Goal: Task Accomplishment & Management: Use online tool/utility

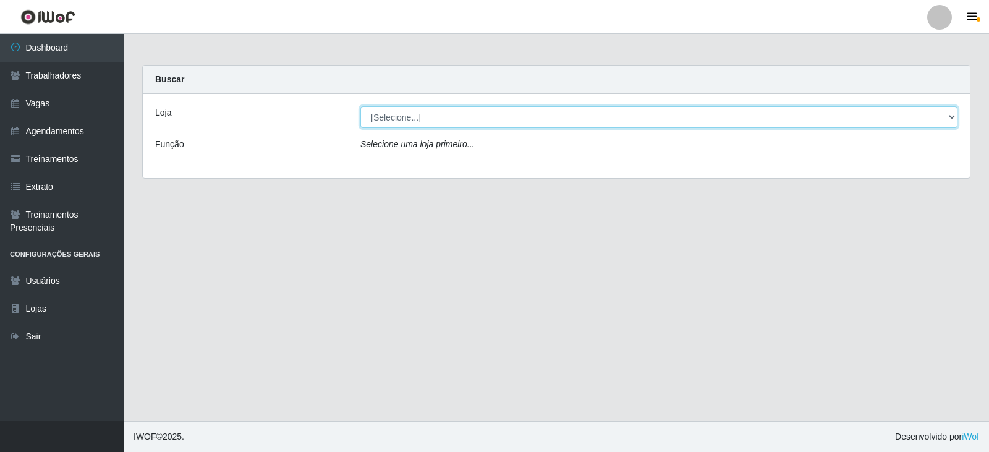
click at [954, 117] on select "[Selecione...] SuperFácil Atacado - Alto de São Manoel SuperFácil Atacado - Ema…" at bounding box center [658, 117] width 597 height 22
select select "540"
click at [360, 106] on select "[Selecione...] SuperFácil Atacado - Alto de São Manoel SuperFácil Atacado - Ema…" at bounding box center [658, 117] width 597 height 22
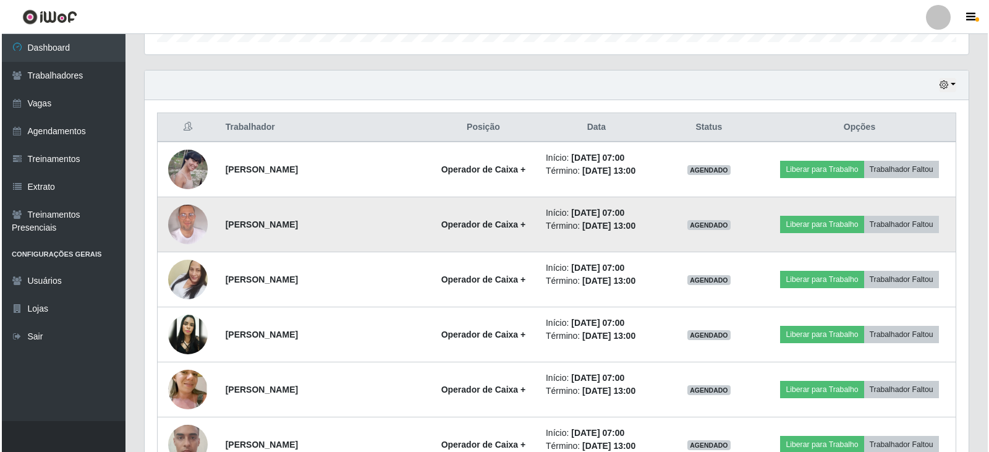
scroll to position [458, 0]
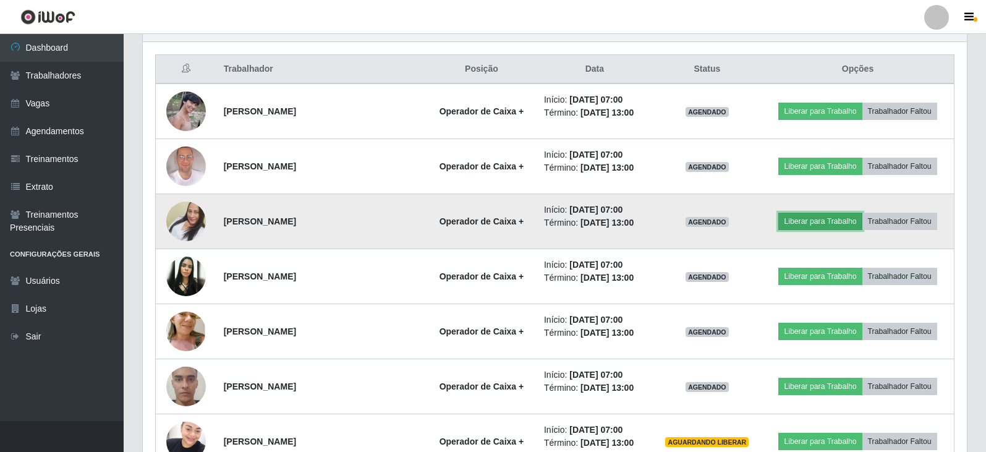
click at [797, 222] on button "Liberar para Trabalho" at bounding box center [819, 221] width 83 height 17
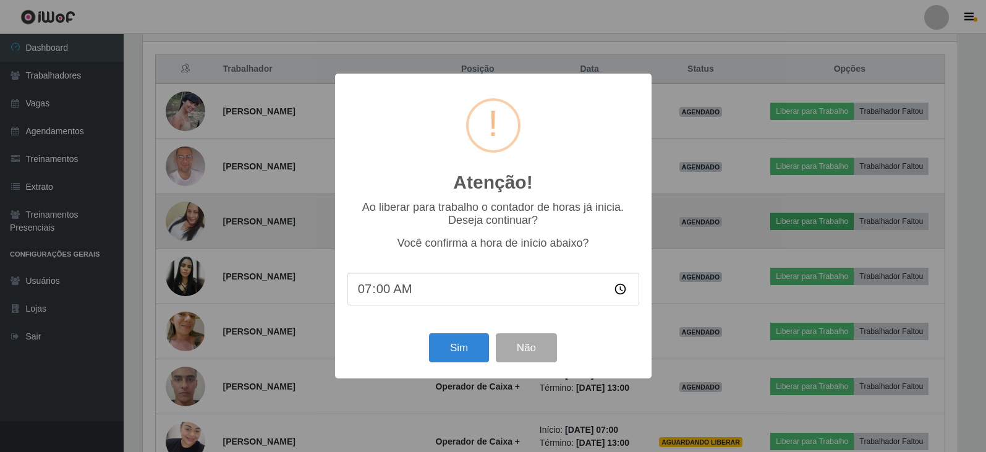
scroll to position [256, 818]
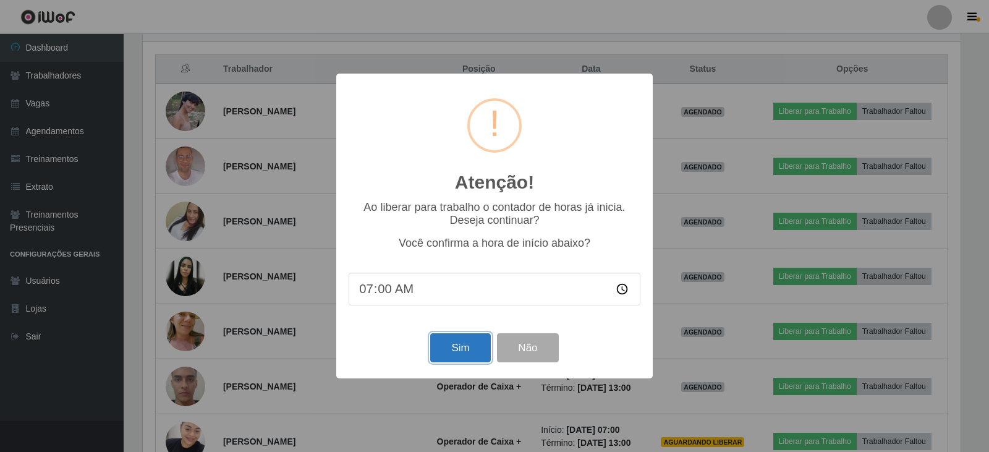
click at [465, 348] on button "Sim" at bounding box center [460, 347] width 60 height 29
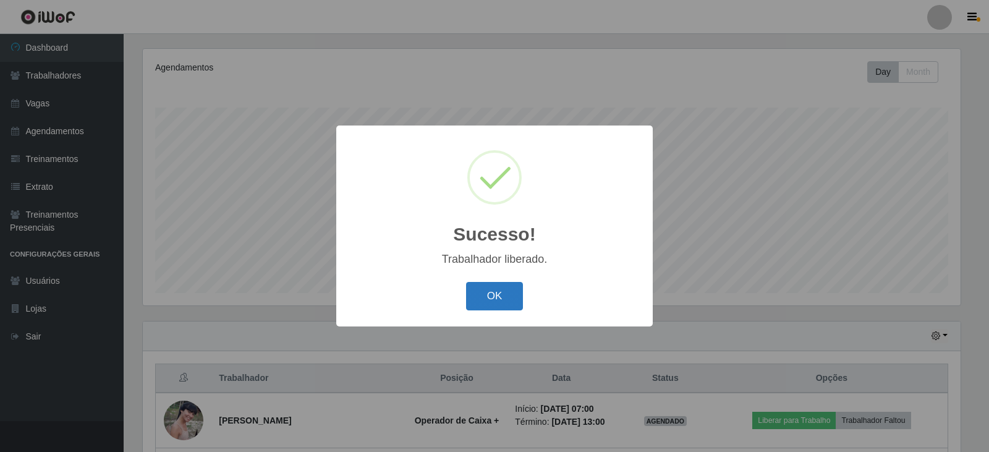
click at [508, 297] on button "OK" at bounding box center [494, 296] width 57 height 29
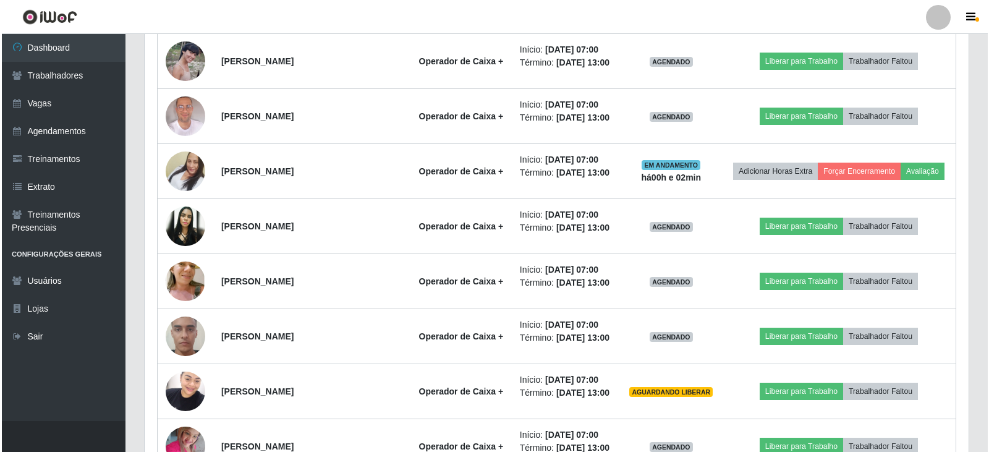
scroll to position [520, 0]
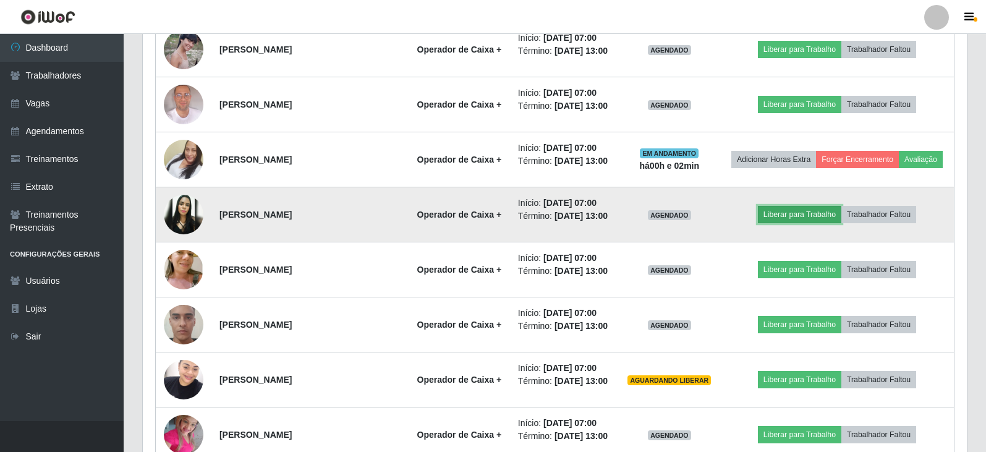
click at [804, 214] on button "Liberar para Trabalho" at bounding box center [799, 214] width 83 height 17
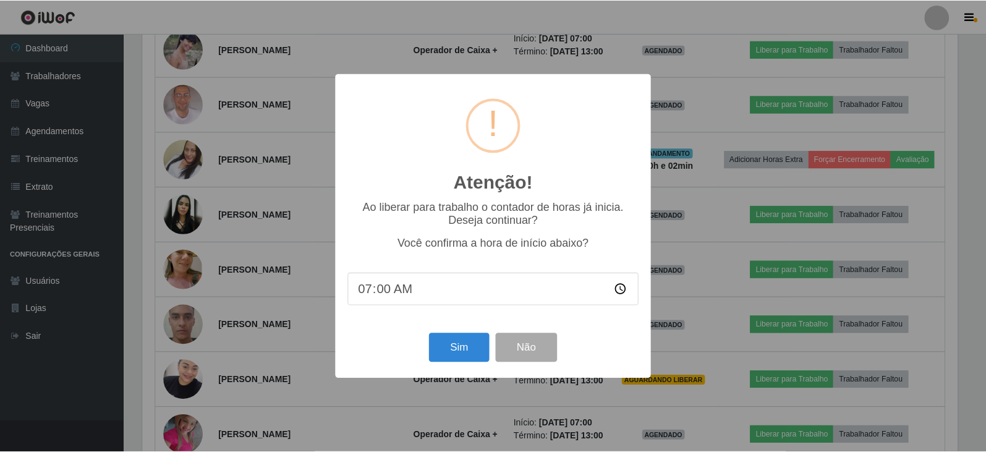
scroll to position [256, 818]
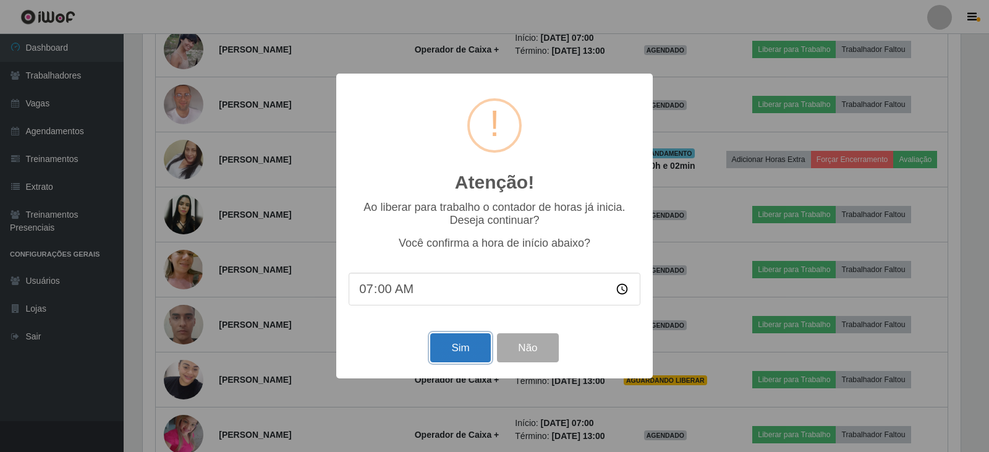
click at [460, 350] on button "Sim" at bounding box center [460, 347] width 60 height 29
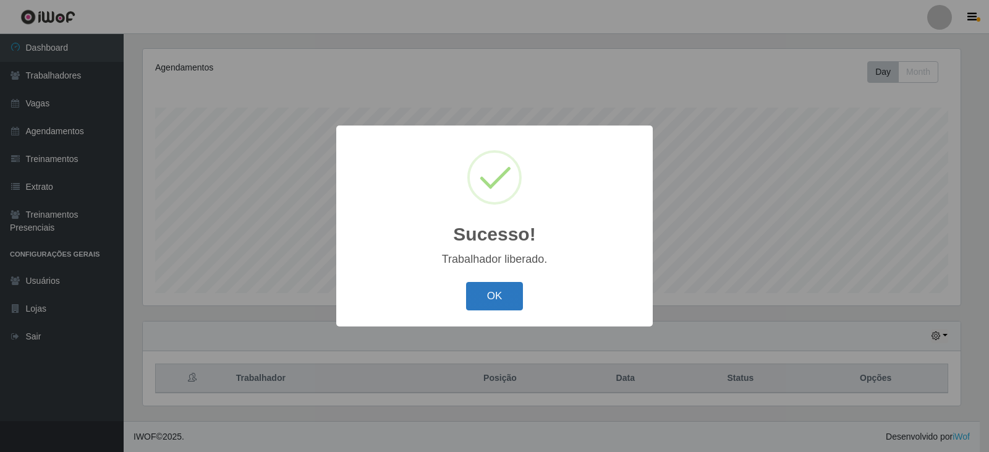
click at [491, 300] on button "OK" at bounding box center [494, 296] width 57 height 29
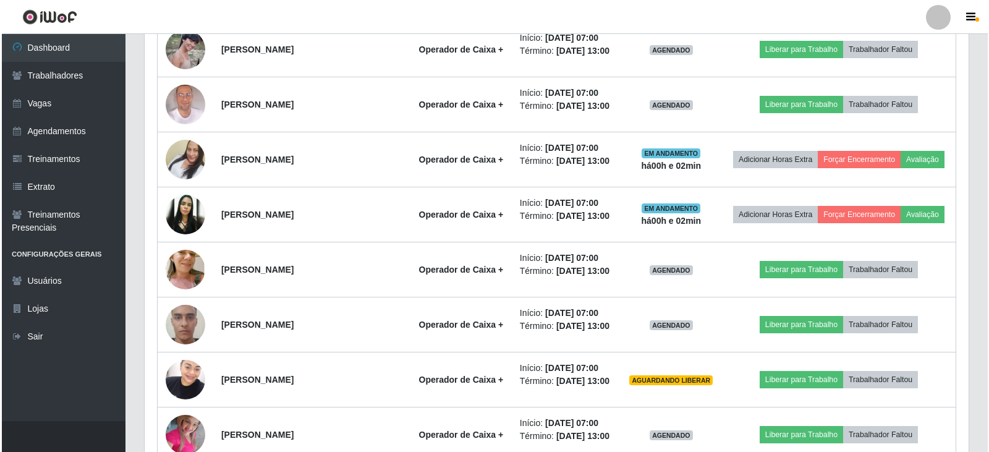
scroll to position [582, 0]
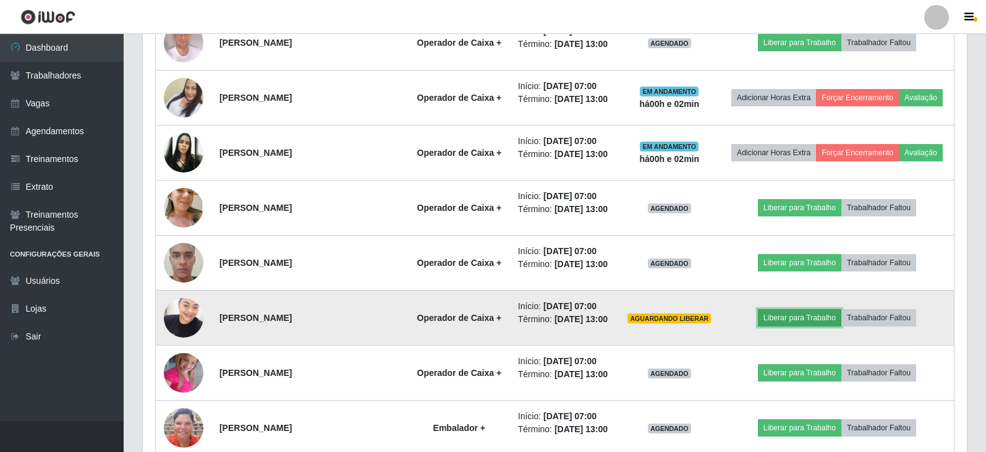
click at [794, 321] on button "Liberar para Trabalho" at bounding box center [799, 317] width 83 height 17
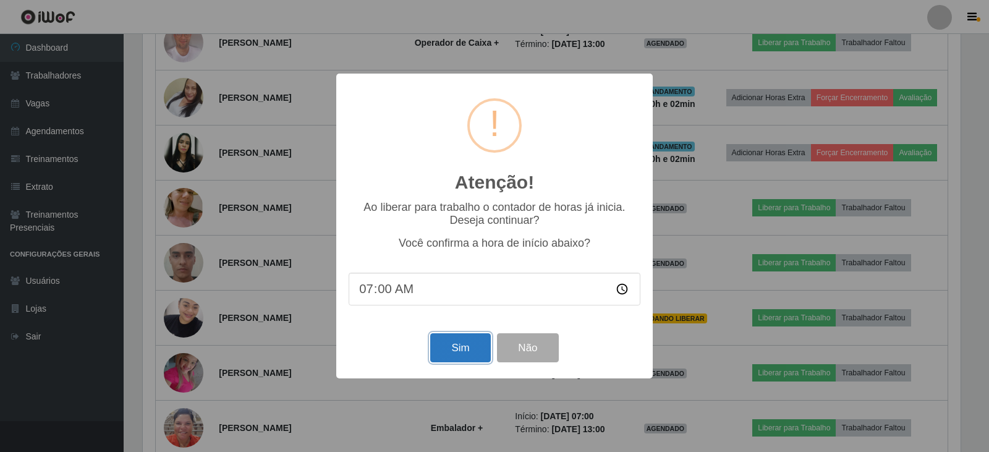
click at [461, 347] on button "Sim" at bounding box center [460, 347] width 60 height 29
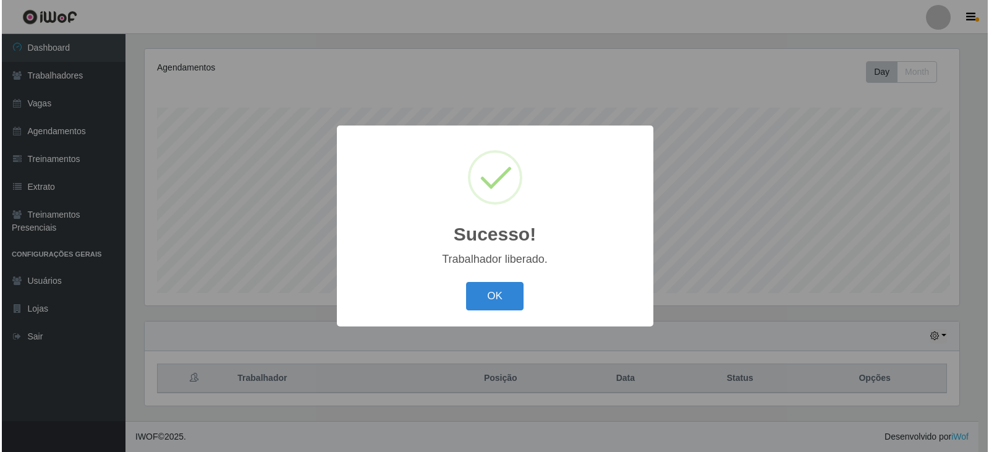
scroll to position [0, 0]
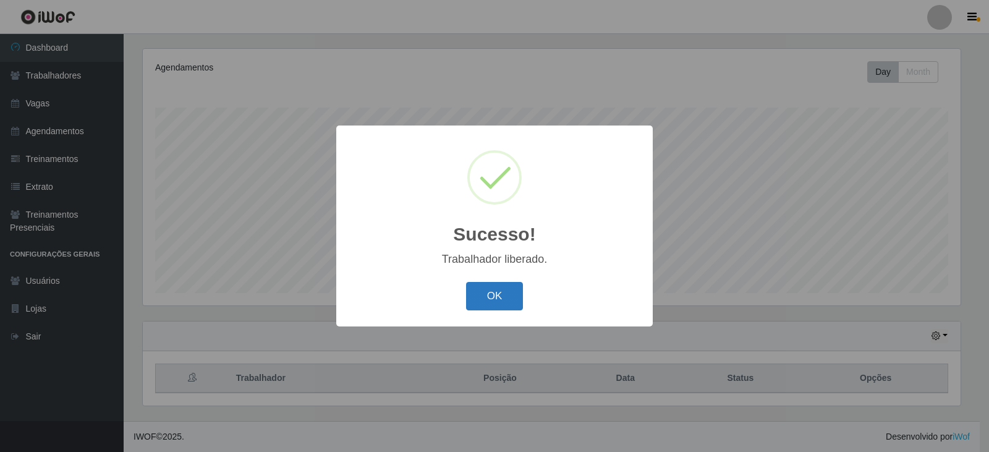
click at [484, 295] on button "OK" at bounding box center [494, 296] width 57 height 29
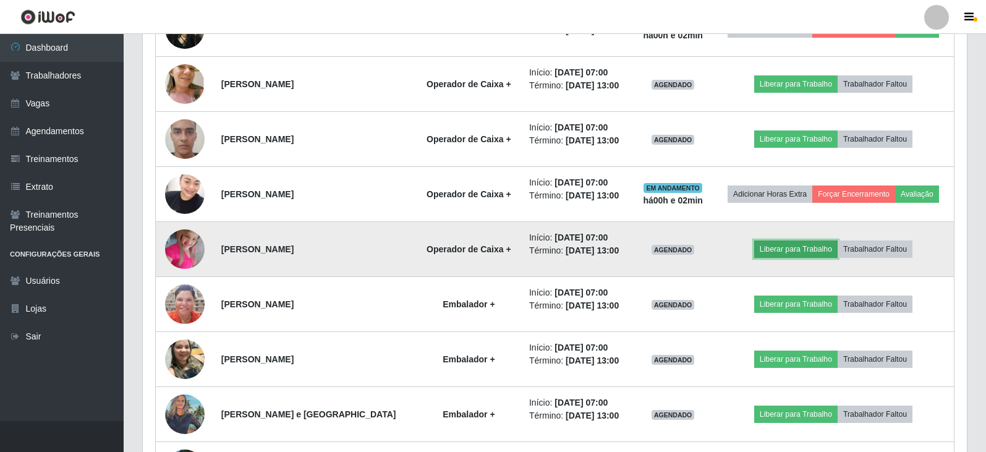
click at [782, 251] on button "Liberar para Trabalho" at bounding box center [795, 248] width 83 height 17
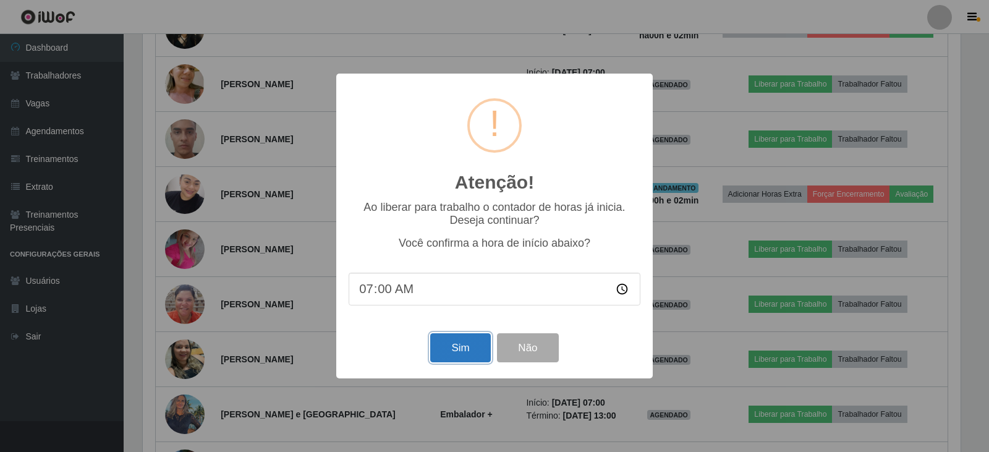
click at [460, 352] on button "Sim" at bounding box center [460, 347] width 60 height 29
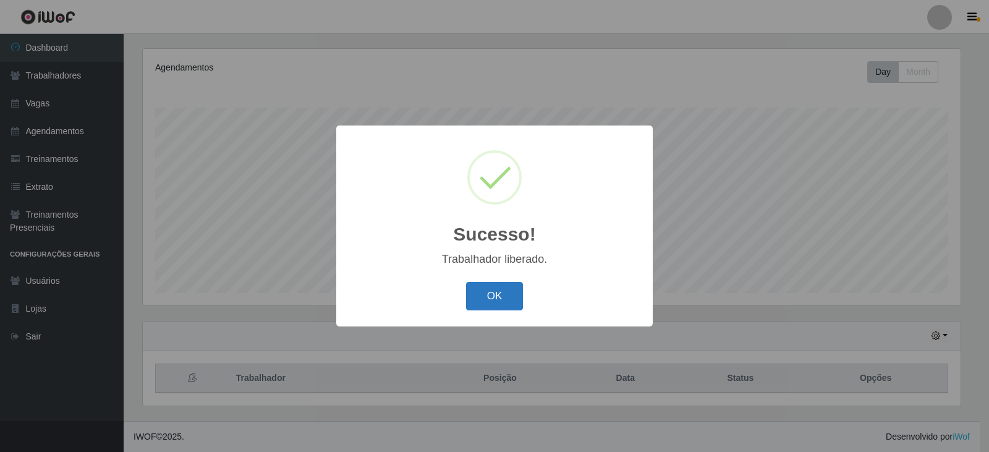
click at [497, 299] on button "OK" at bounding box center [494, 296] width 57 height 29
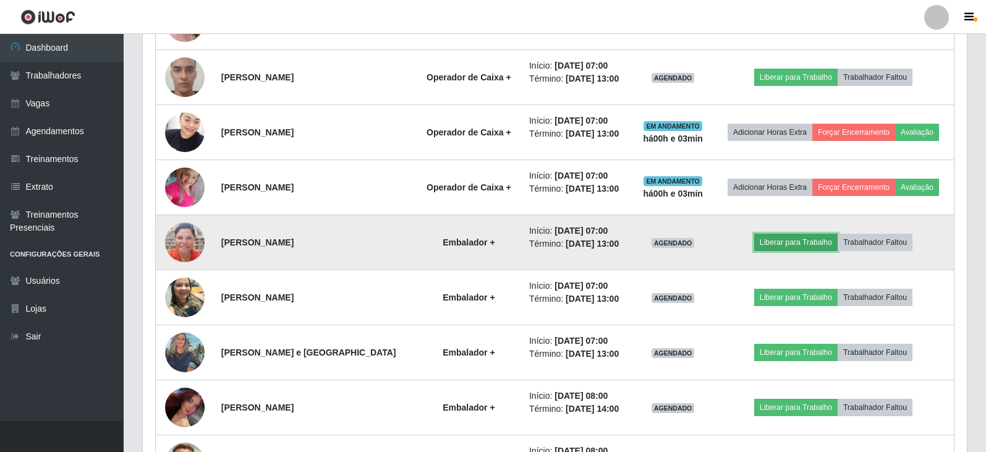
click at [813, 240] on button "Liberar para Trabalho" at bounding box center [795, 242] width 83 height 17
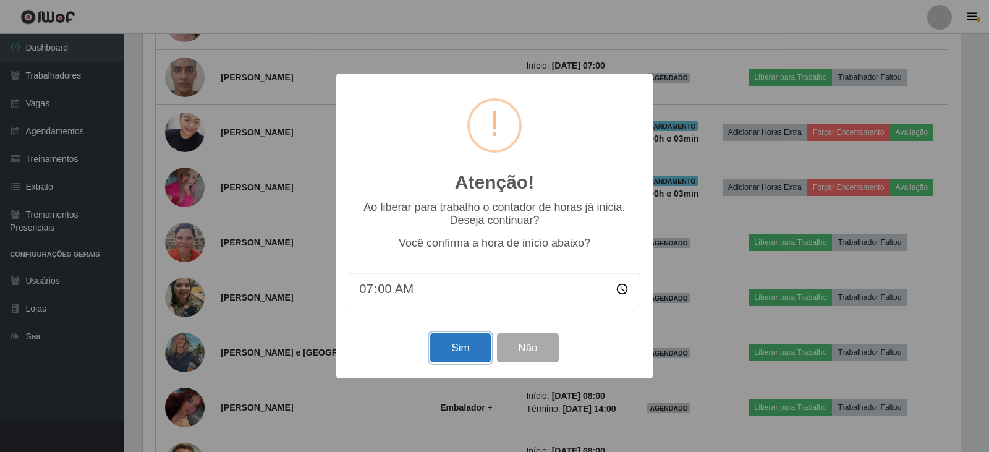
click at [457, 348] on button "Sim" at bounding box center [460, 347] width 60 height 29
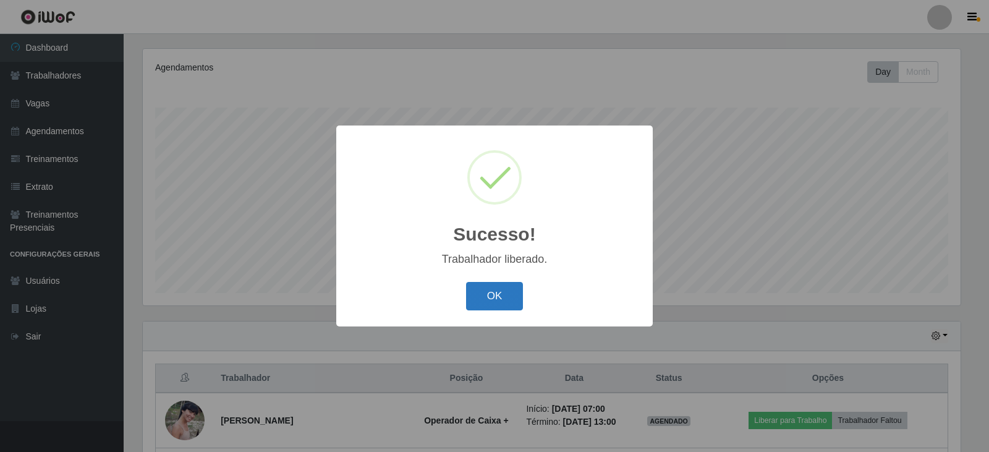
click at [493, 299] on button "OK" at bounding box center [494, 296] width 57 height 29
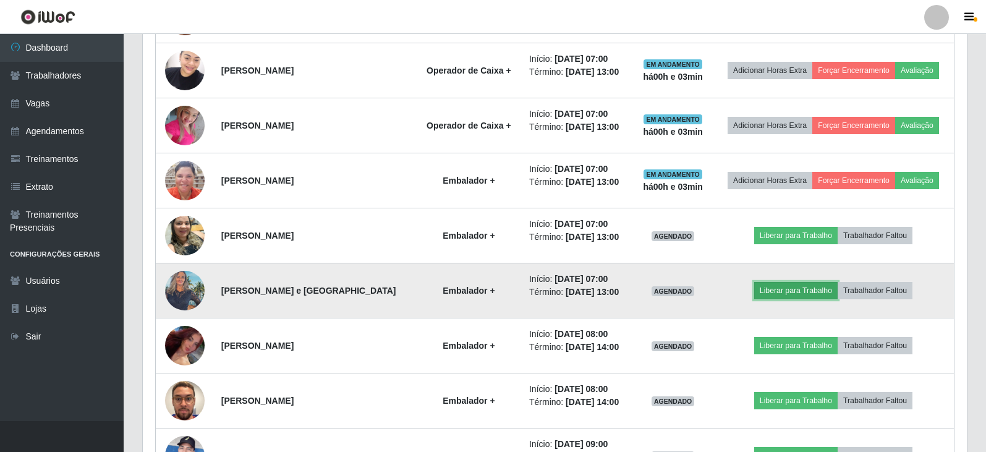
click at [780, 291] on button "Liberar para Trabalho" at bounding box center [795, 290] width 83 height 17
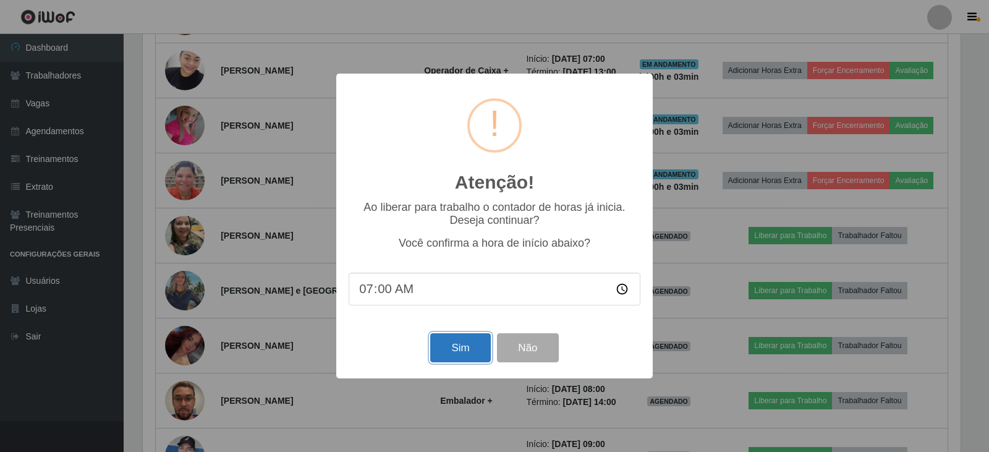
click at [472, 345] on button "Sim" at bounding box center [460, 347] width 60 height 29
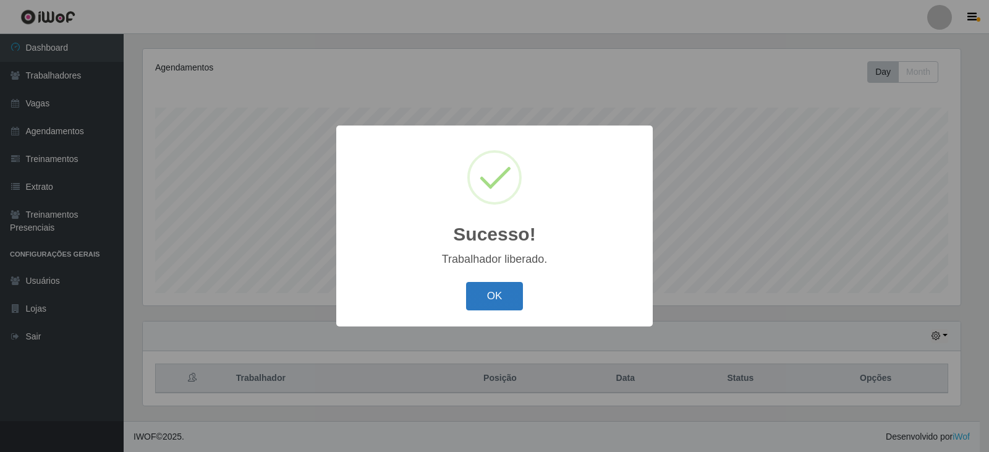
click at [505, 303] on button "OK" at bounding box center [494, 296] width 57 height 29
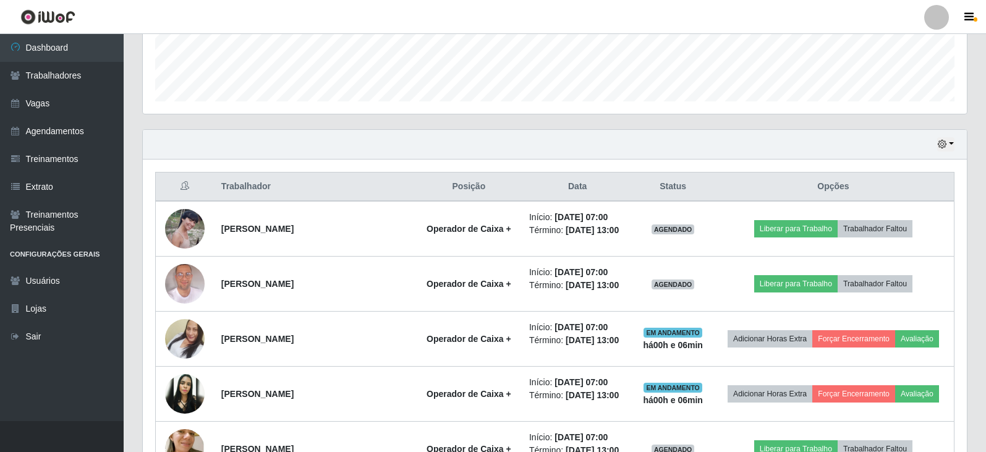
scroll to position [334, 0]
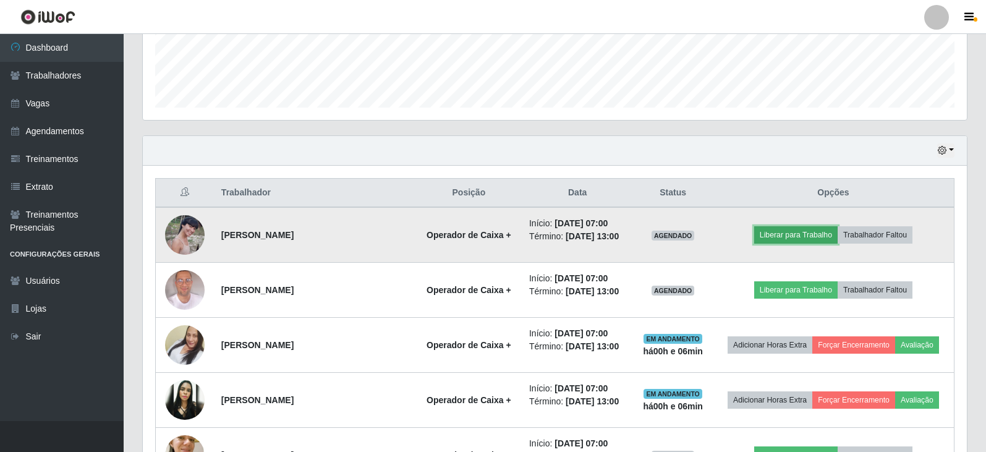
click at [804, 235] on button "Liberar para Trabalho" at bounding box center [795, 234] width 83 height 17
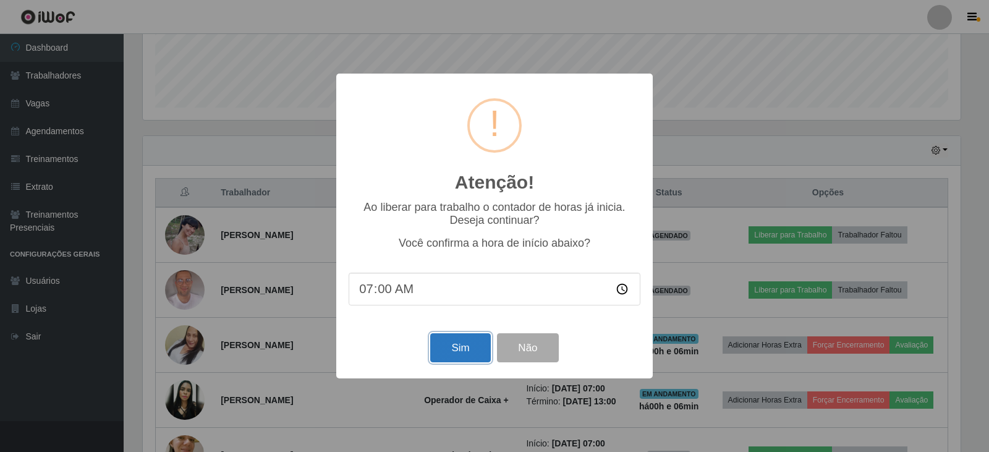
click at [459, 352] on button "Sim" at bounding box center [460, 347] width 60 height 29
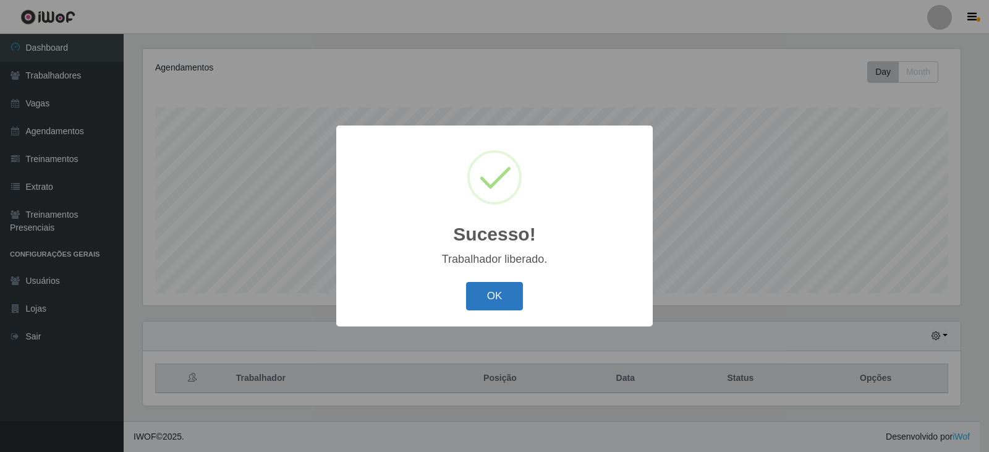
click at [488, 290] on button "OK" at bounding box center [494, 296] width 57 height 29
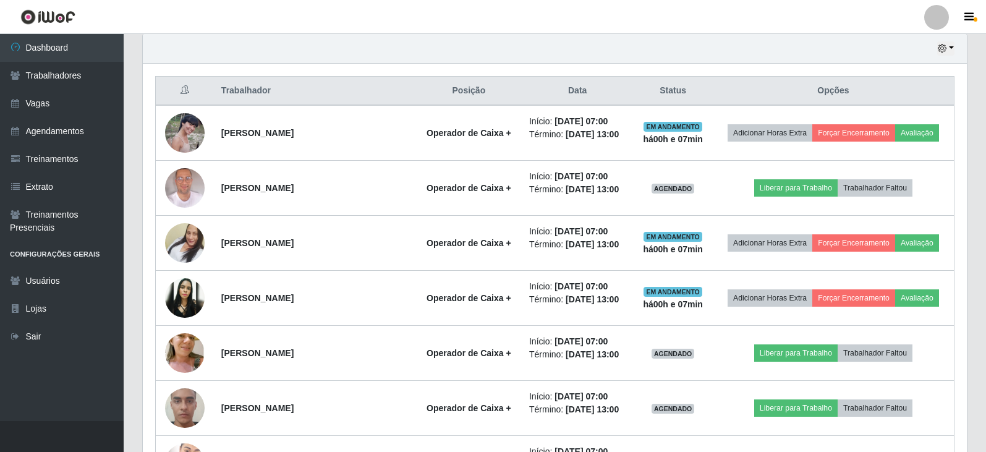
scroll to position [458, 0]
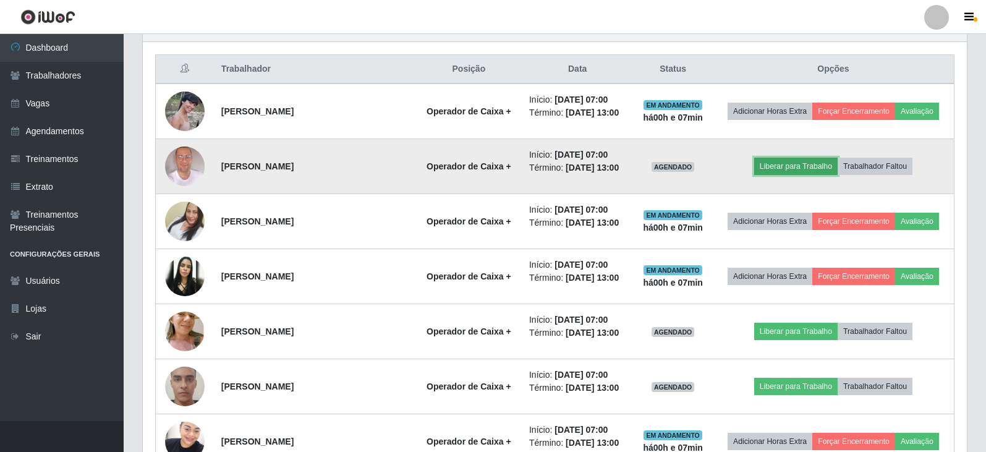
click at [801, 167] on button "Liberar para Trabalho" at bounding box center [795, 166] width 83 height 17
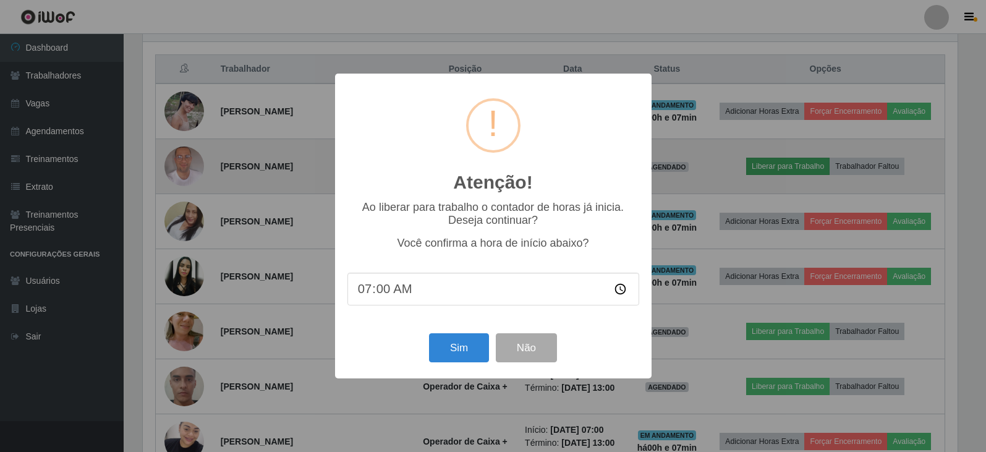
scroll to position [256, 818]
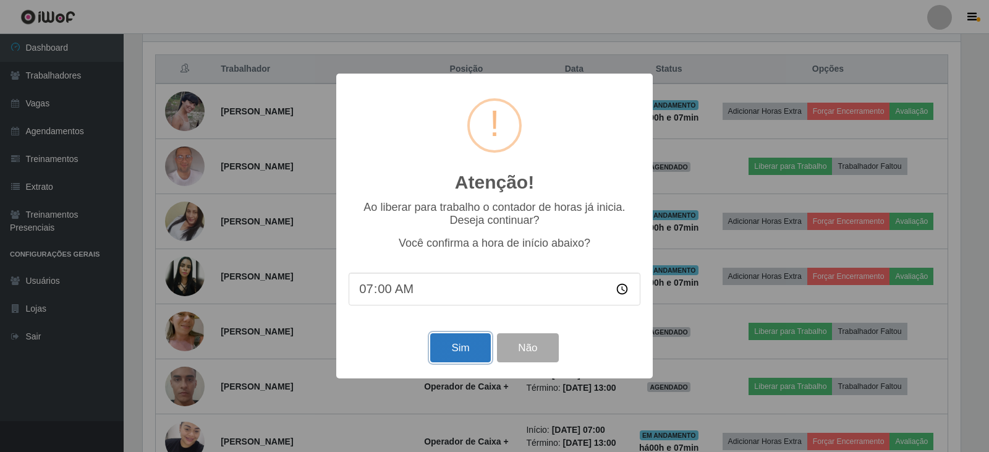
click at [449, 354] on button "Sim" at bounding box center [460, 347] width 60 height 29
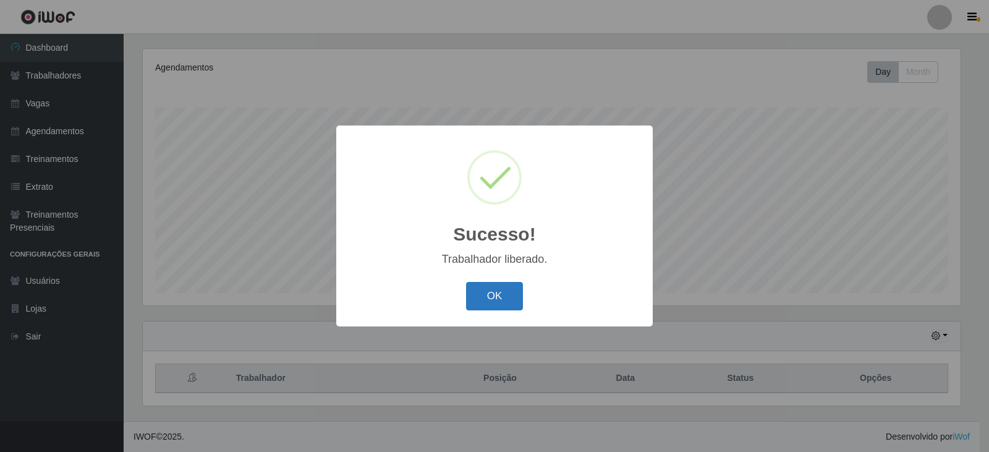
click at [495, 290] on button "OK" at bounding box center [494, 296] width 57 height 29
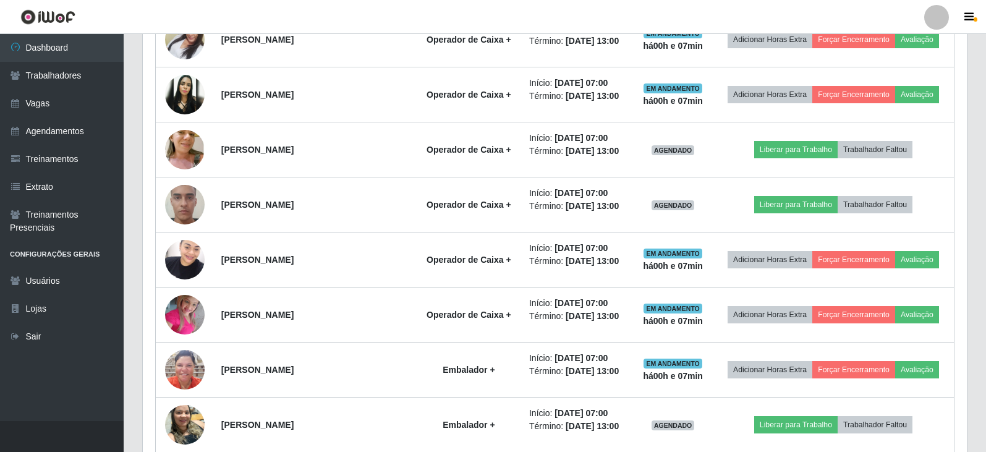
scroll to position [643, 0]
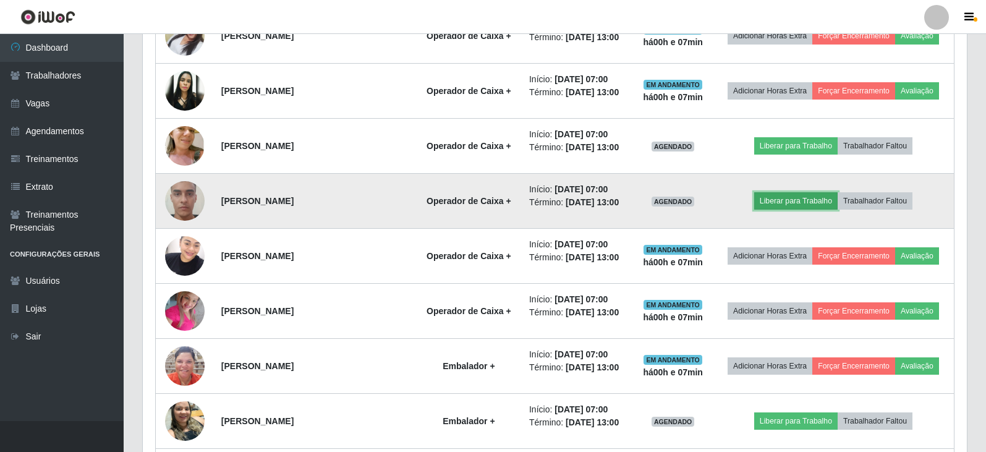
click at [781, 203] on button "Liberar para Trabalho" at bounding box center [795, 200] width 83 height 17
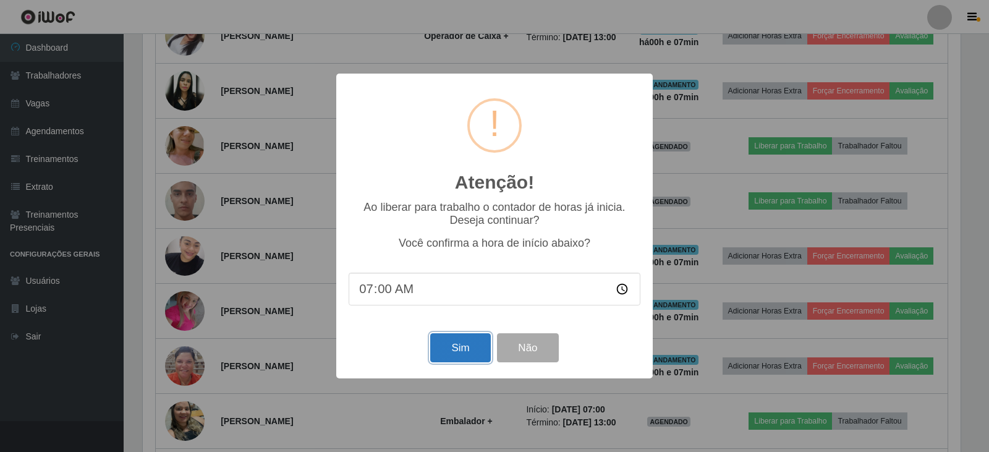
click at [459, 350] on button "Sim" at bounding box center [460, 347] width 60 height 29
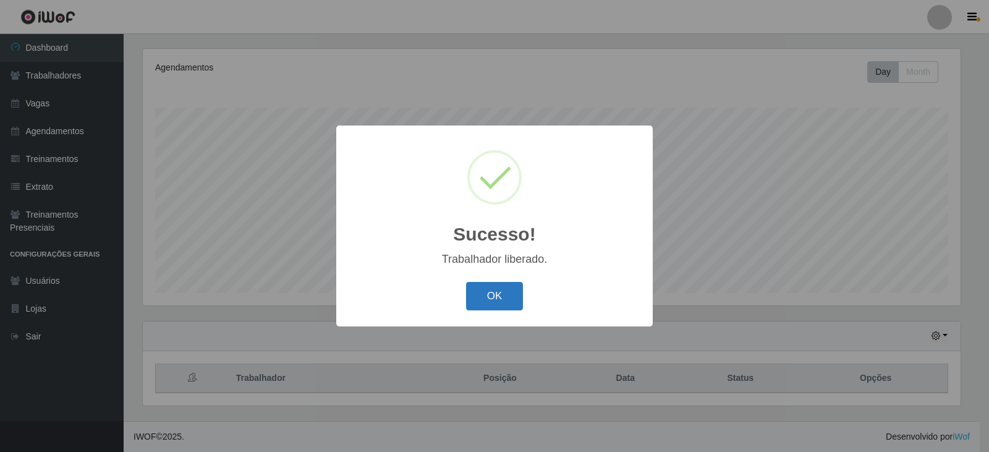
click at [488, 307] on button "OK" at bounding box center [494, 296] width 57 height 29
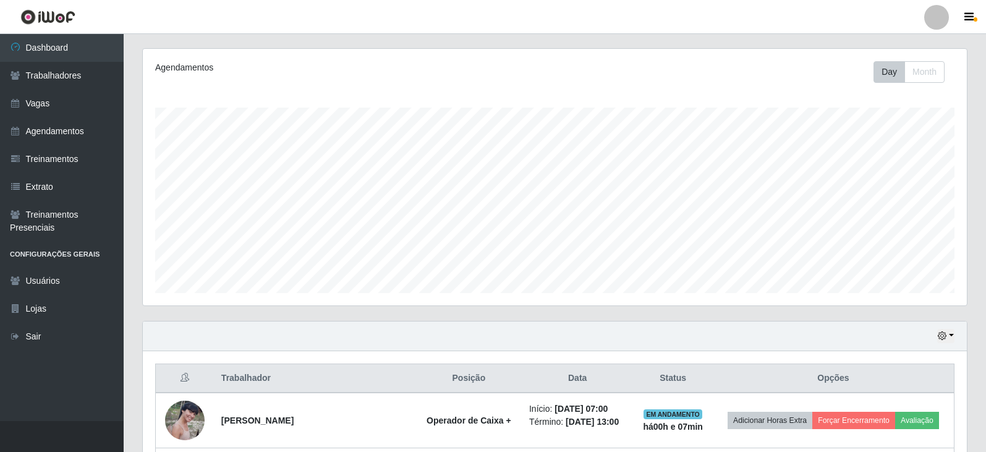
scroll to position [256, 824]
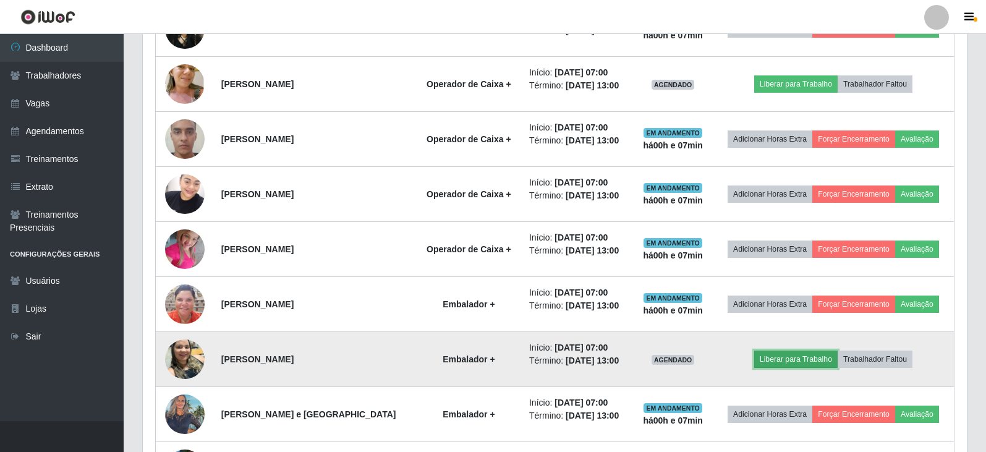
click at [788, 362] on button "Liberar para Trabalho" at bounding box center [795, 358] width 83 height 17
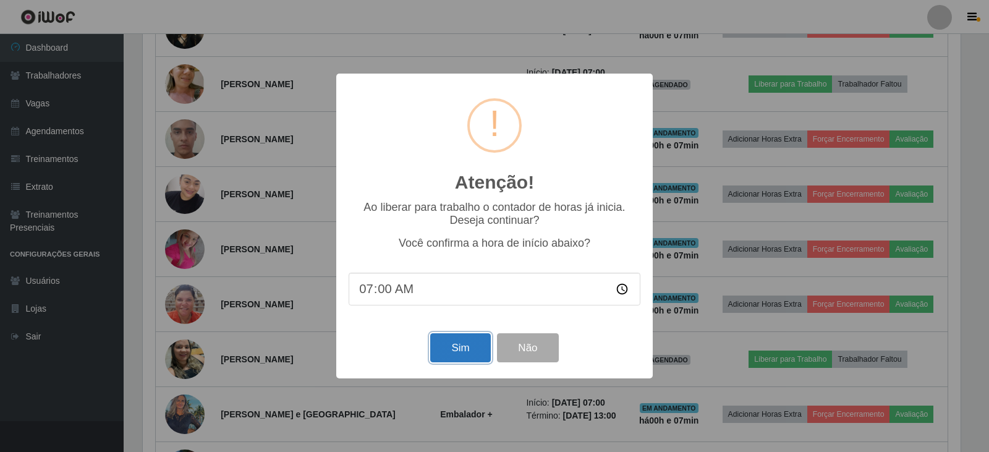
click at [451, 349] on button "Sim" at bounding box center [460, 347] width 60 height 29
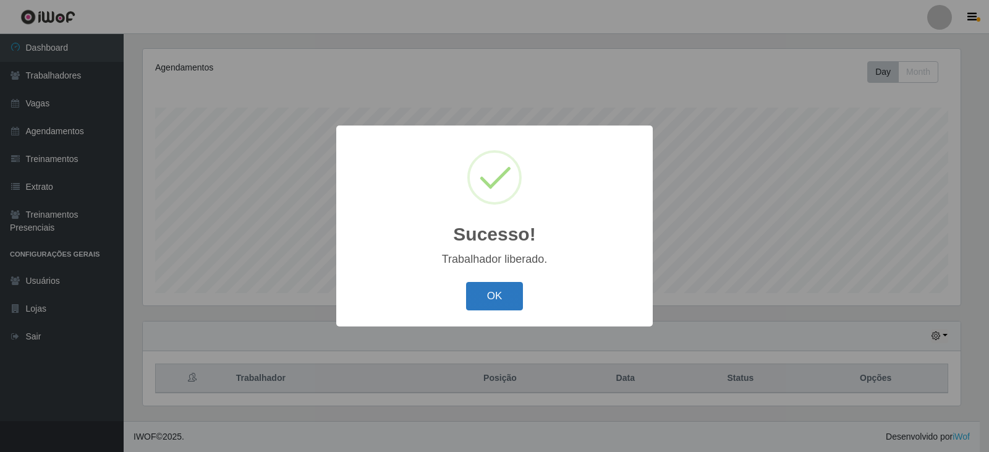
click at [488, 294] on button "OK" at bounding box center [494, 296] width 57 height 29
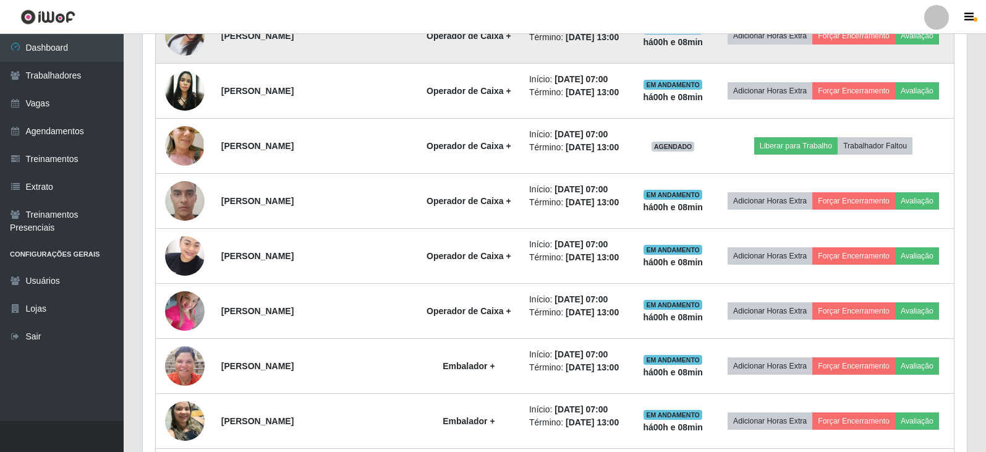
scroll to position [582, 0]
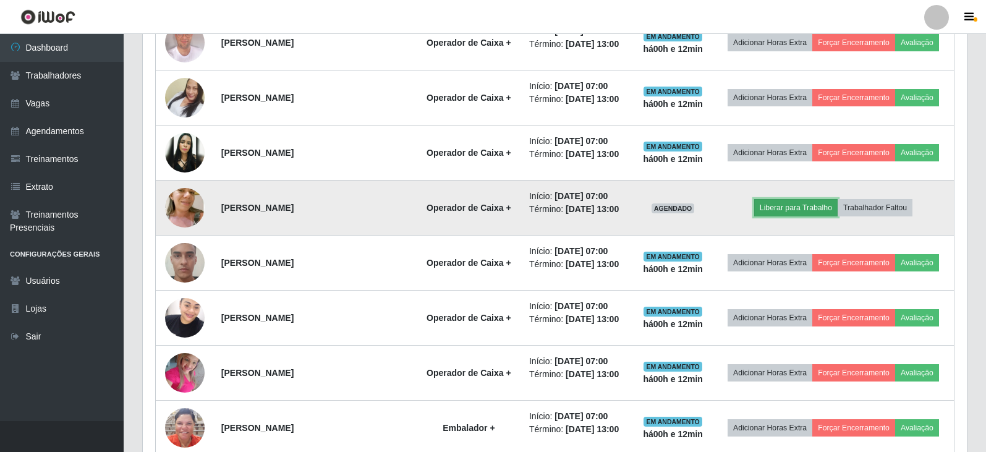
click at [800, 208] on button "Liberar para Trabalho" at bounding box center [795, 207] width 83 height 17
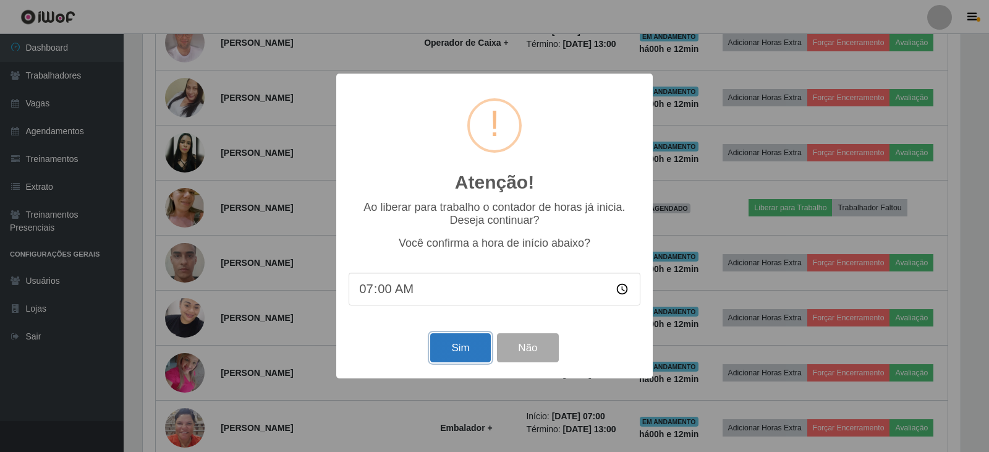
click at [453, 353] on button "Sim" at bounding box center [460, 347] width 60 height 29
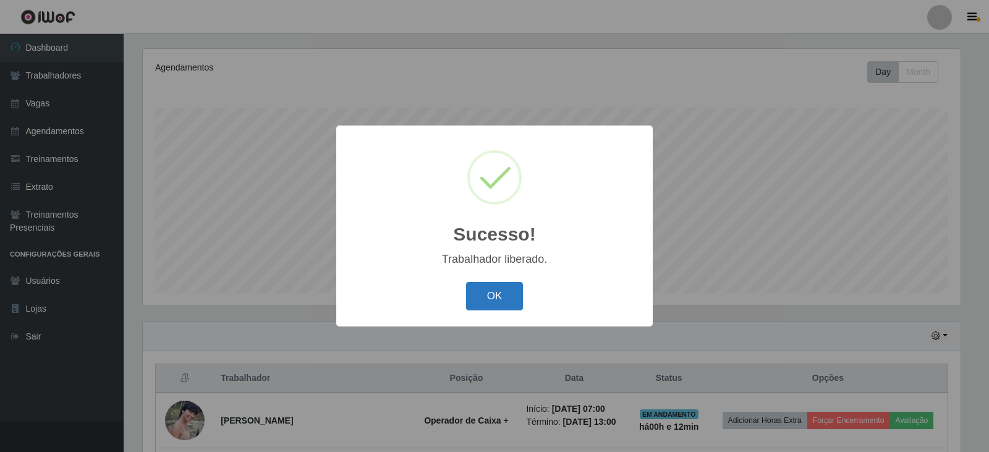
click at [494, 297] on button "OK" at bounding box center [494, 296] width 57 height 29
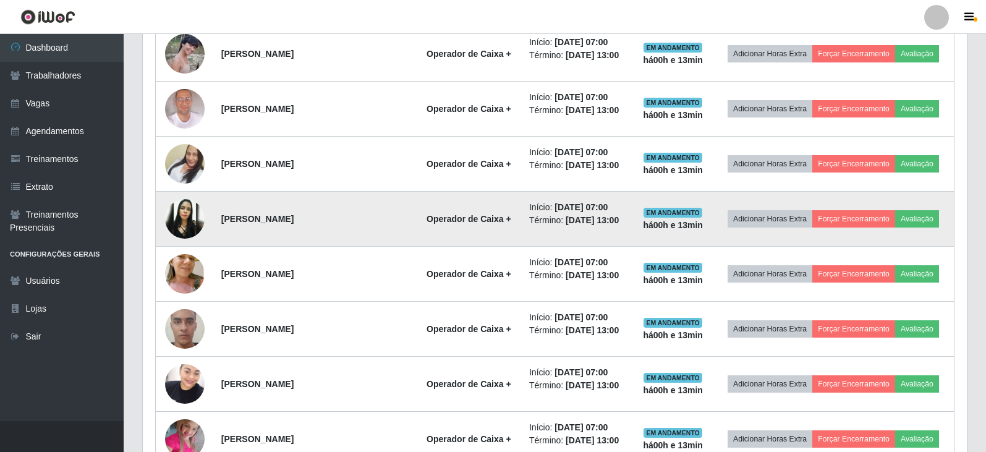
scroll to position [582, 0]
